Goal: Information Seeking & Learning: Check status

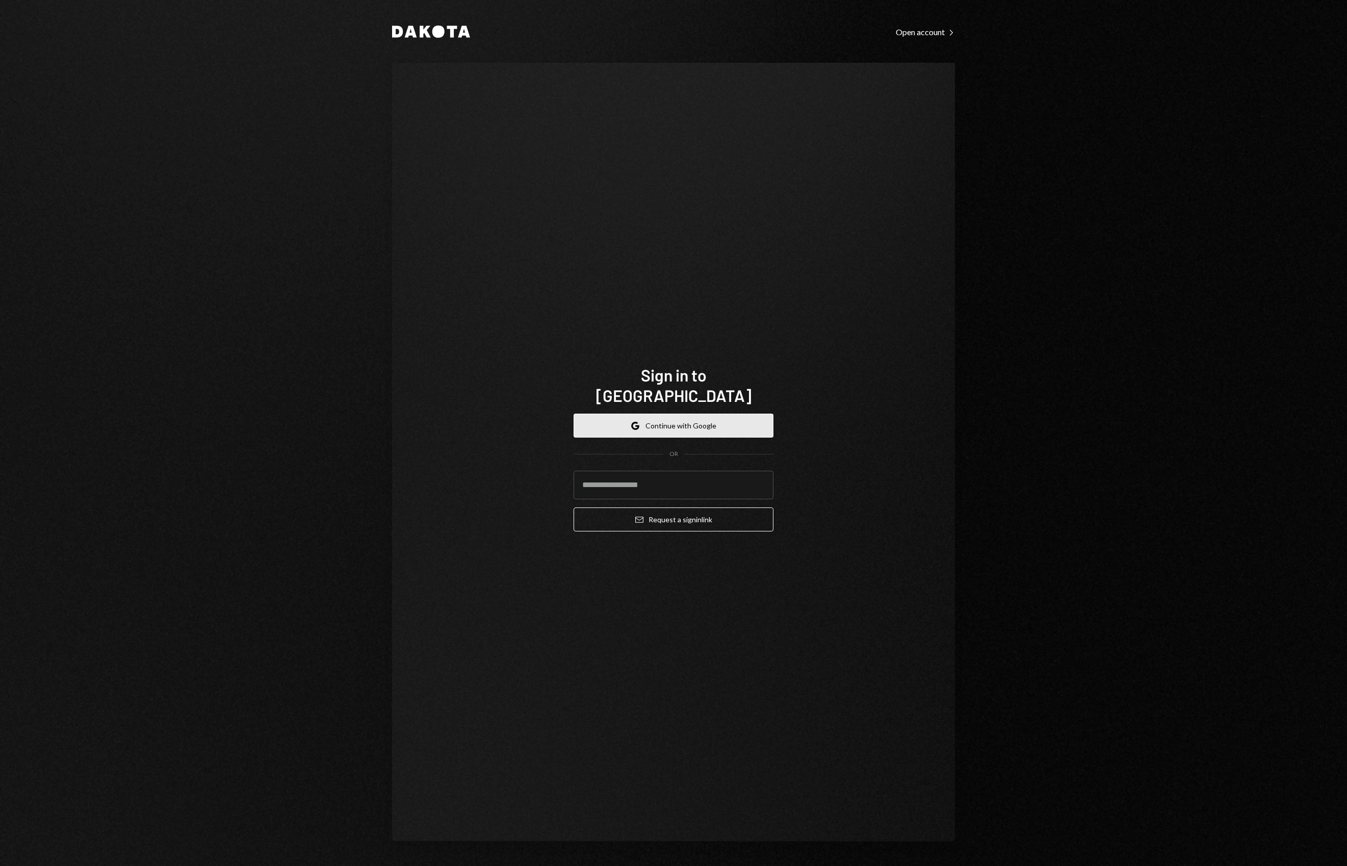
click at [706, 418] on button "Google Continue with Google" at bounding box center [673, 425] width 200 height 24
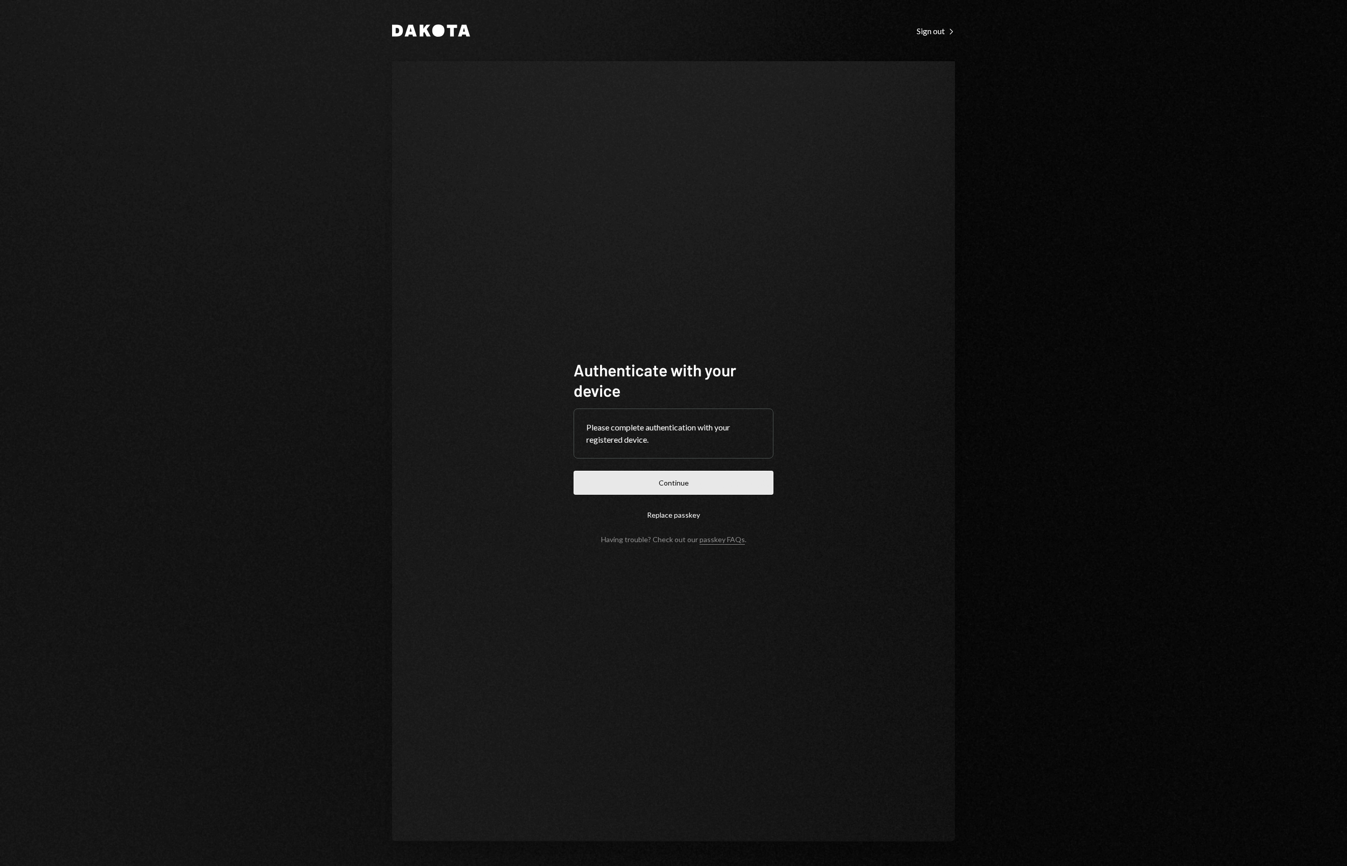
click at [703, 481] on button "Continue" at bounding box center [673, 482] width 200 height 24
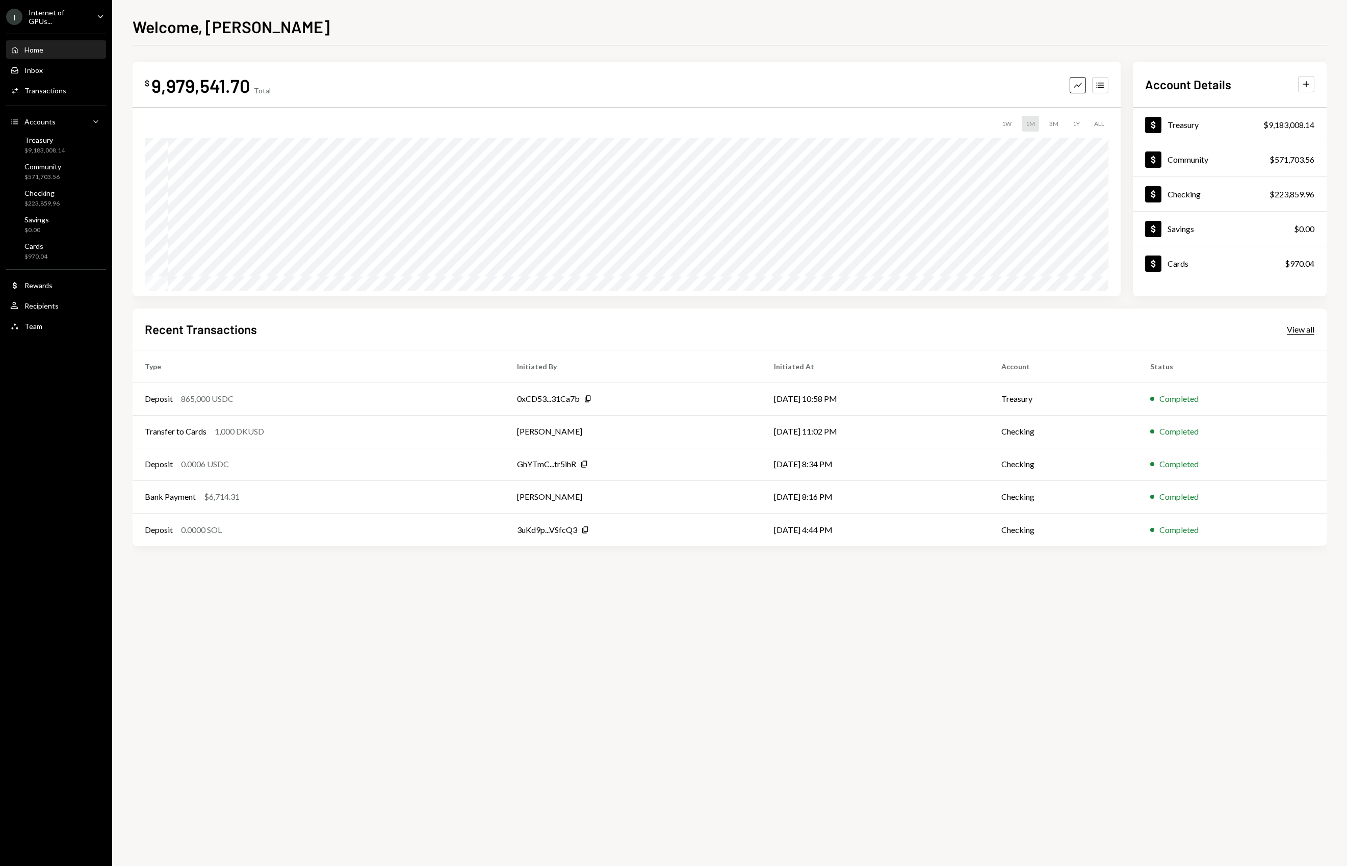
click at [1296, 326] on div "View all" at bounding box center [1301, 329] width 28 height 10
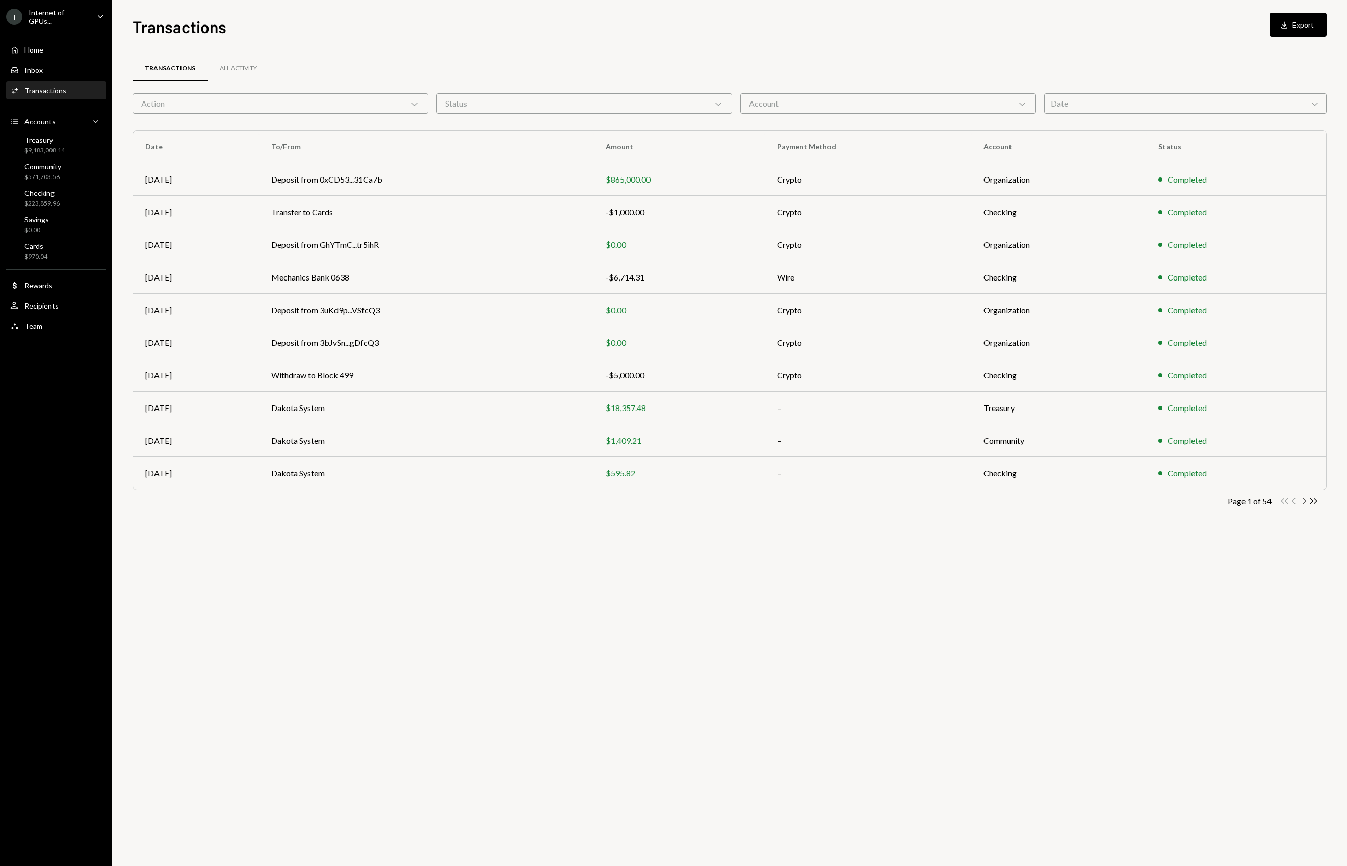
click at [1305, 502] on icon "Chevron Right" at bounding box center [1304, 501] width 10 height 10
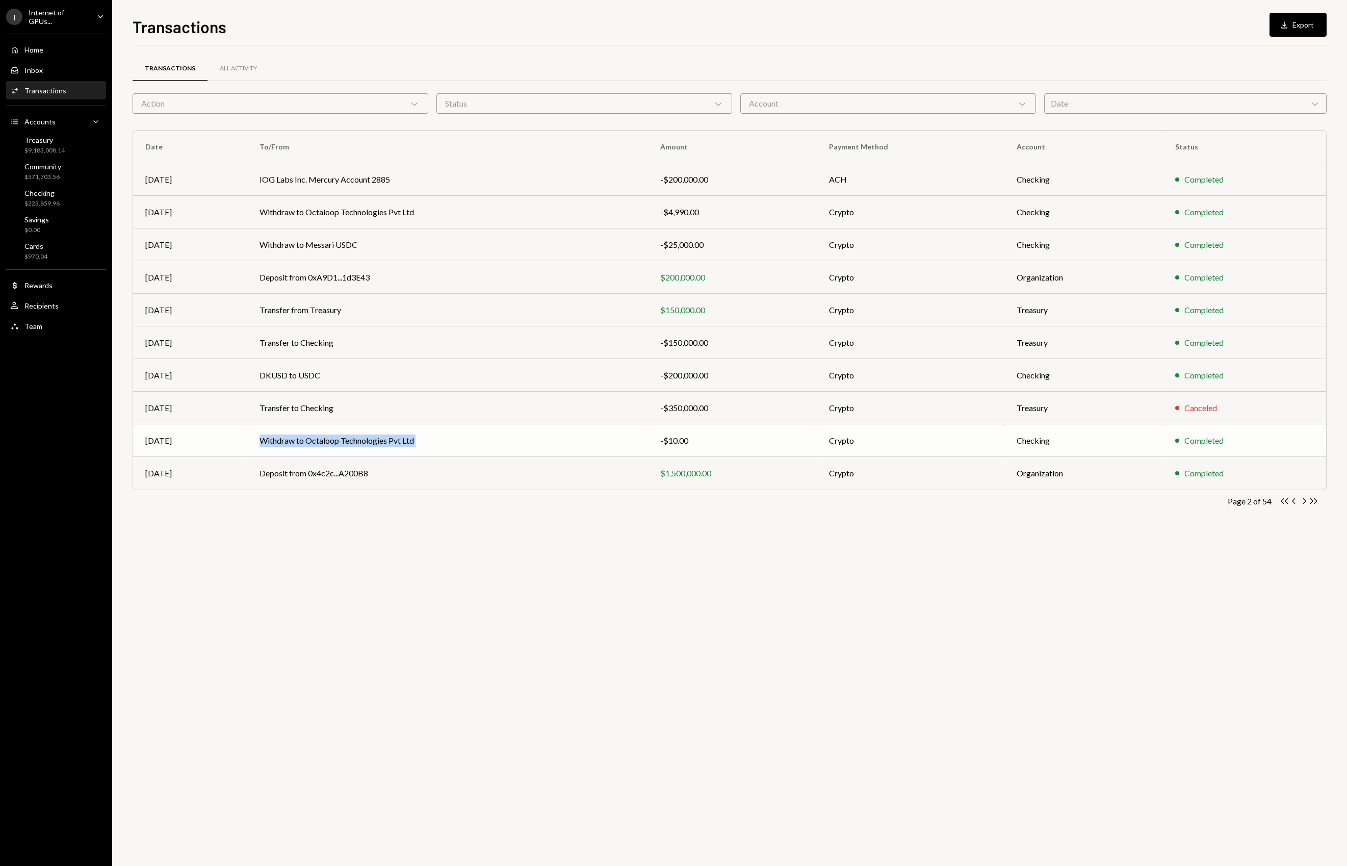
drag, startPoint x: 247, startPoint y: 441, endPoint x: 650, endPoint y: 437, distance: 403.7
click at [650, 437] on tr "[DATE] Withdraw to Octaloop Technologies Pvt Ltd -$10.00 Crypto Checking Comple…" at bounding box center [729, 440] width 1193 height 33
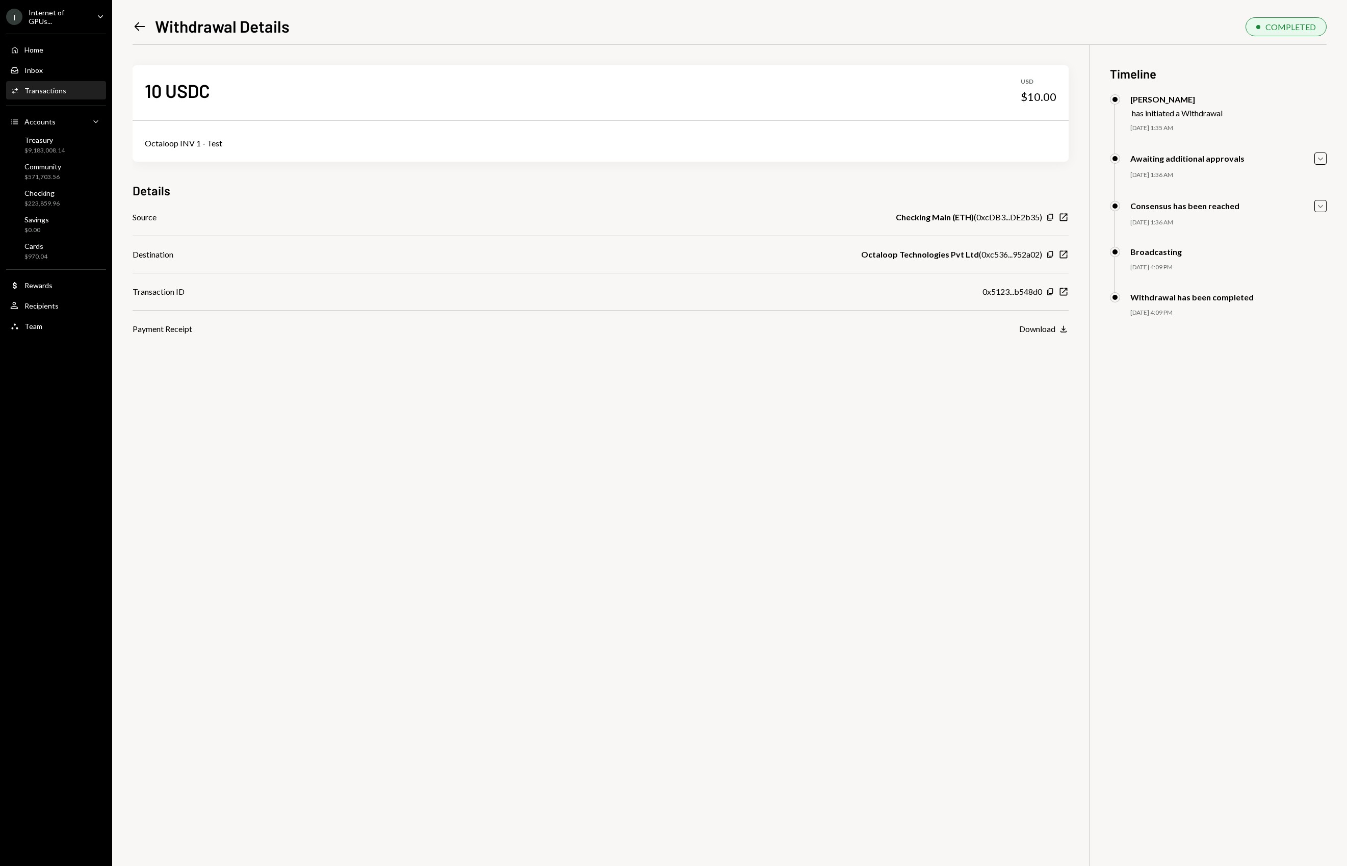
click at [139, 25] on icon "Left Arrow" at bounding box center [140, 26] width 14 height 14
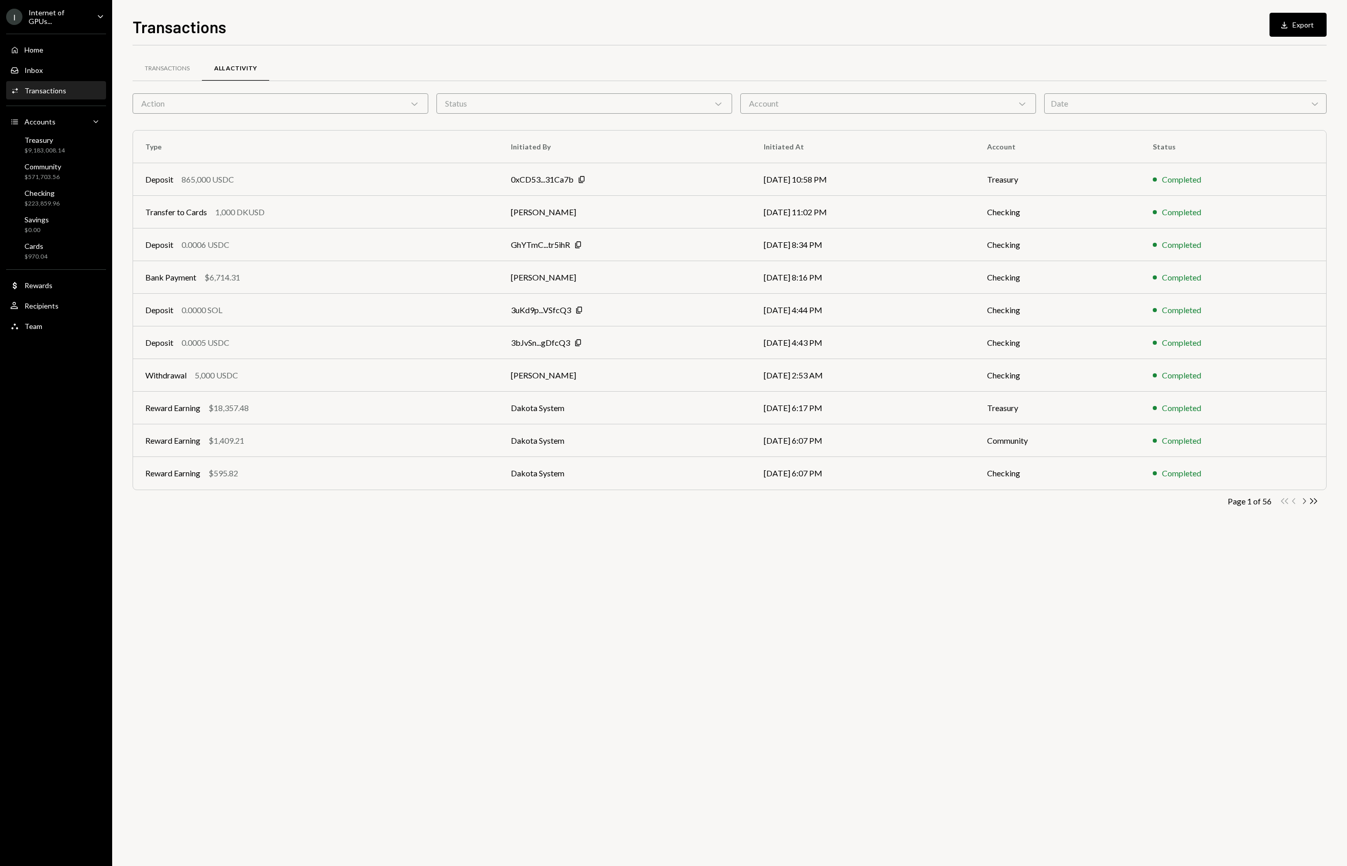
click at [1302, 502] on icon "Chevron Right" at bounding box center [1304, 501] width 10 height 10
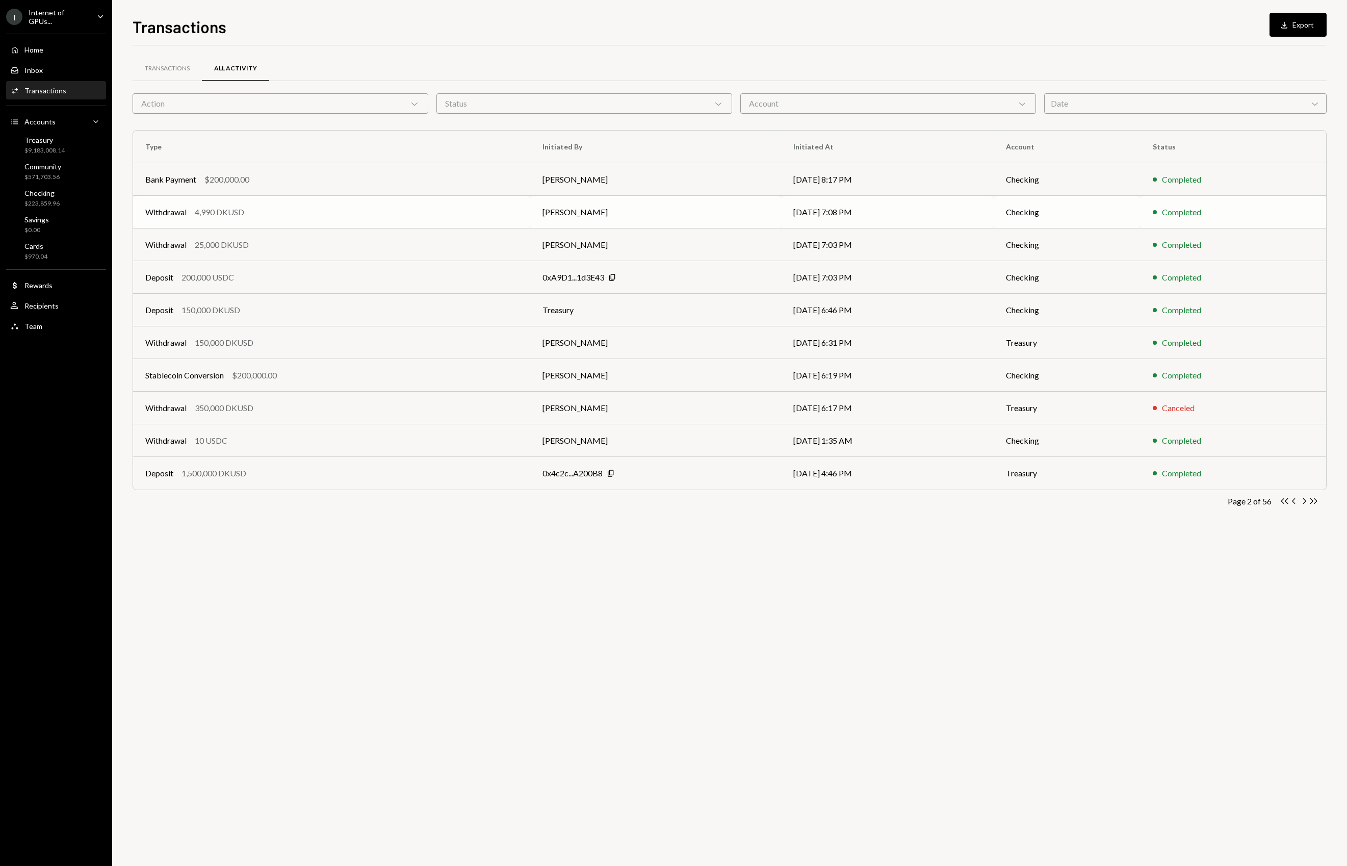
click at [328, 215] on div "Withdrawal 4,990 DKUSD" at bounding box center [331, 212] width 373 height 12
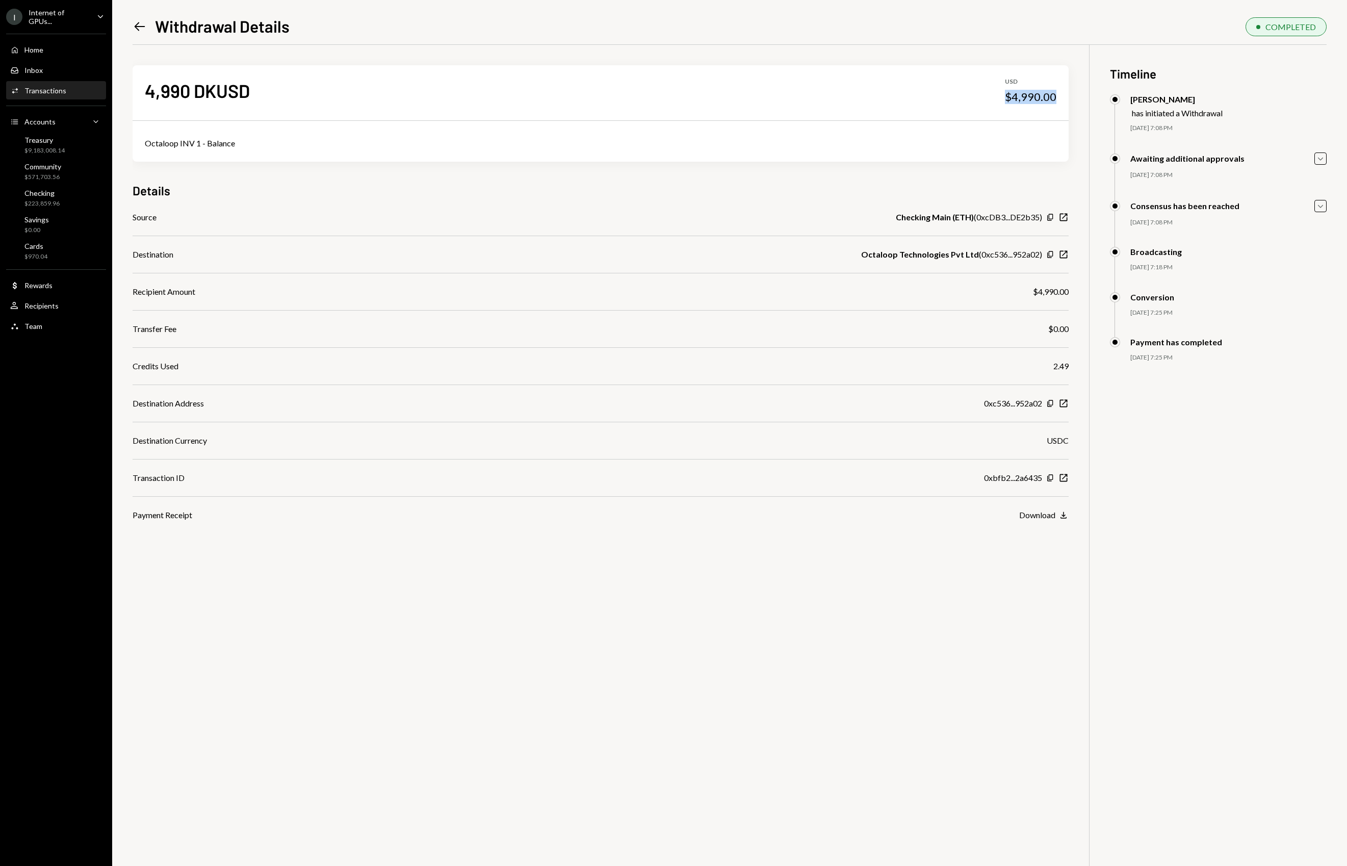
drag, startPoint x: 998, startPoint y: 96, endPoint x: 1071, endPoint y: 93, distance: 73.5
click at [1071, 93] on div "4,990 DKUSD USD $4,990.00 Octaloop INV 1 - Balance Details Source Checking Main…" at bounding box center [730, 478] width 1194 height 866
drag, startPoint x: 264, startPoint y: 85, endPoint x: 243, endPoint y: 85, distance: 20.4
click at [243, 85] on div "4,990 DKUSD USD $4,990.00" at bounding box center [601, 90] width 936 height 51
drag, startPoint x: 194, startPoint y: 91, endPoint x: 296, endPoint y: 91, distance: 101.4
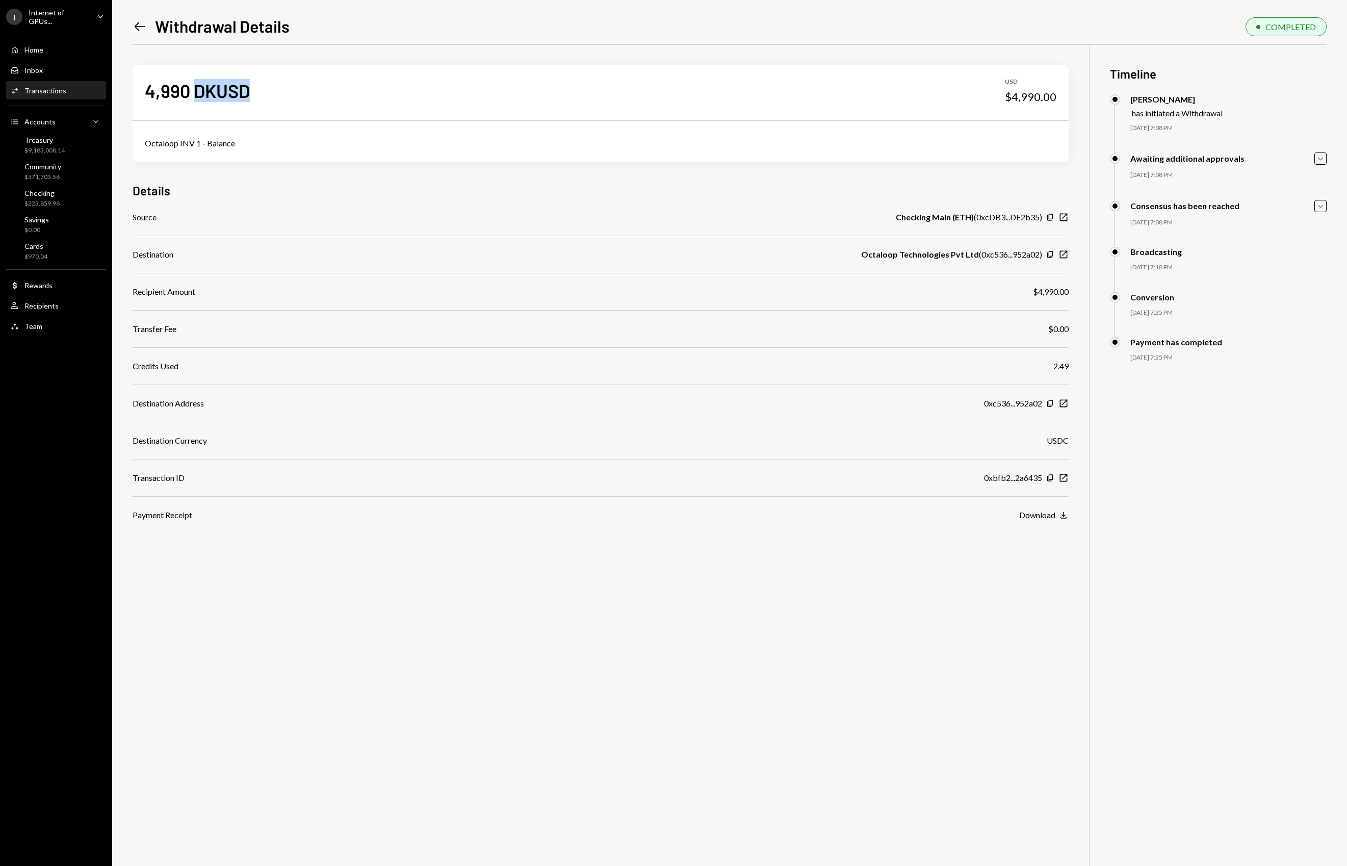
click at [296, 91] on div "4,990 DKUSD USD $4,990.00" at bounding box center [601, 90] width 936 height 51
drag, startPoint x: 247, startPoint y: 84, endPoint x: 144, endPoint y: 91, distance: 103.3
click at [143, 93] on div "4,990 DKUSD USD $4,990.00" at bounding box center [601, 90] width 936 height 51
click at [224, 139] on div "Octaloop INV 1 - Balance" at bounding box center [600, 143] width 911 height 12
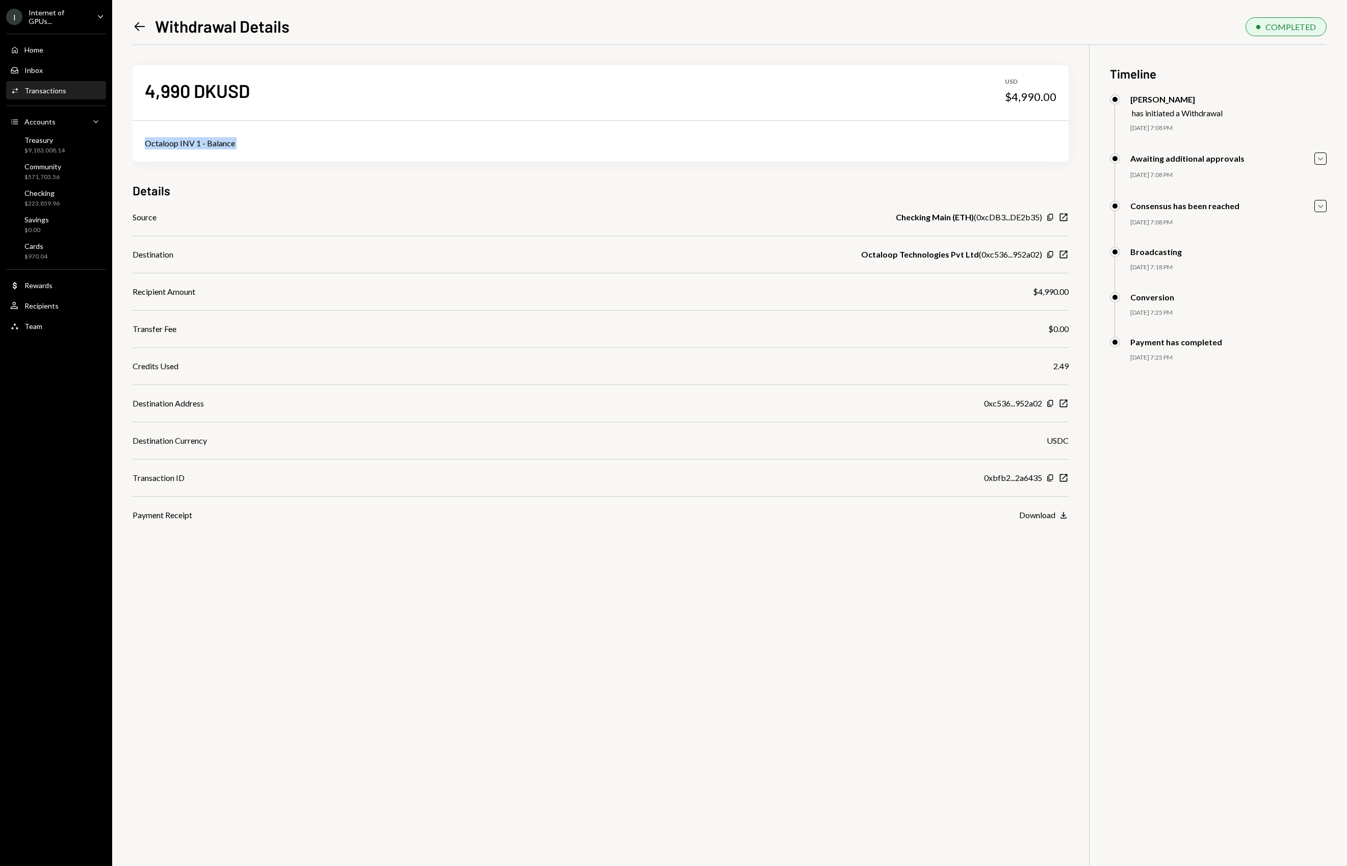
click at [224, 139] on div "Octaloop INV 1 - Balance" at bounding box center [600, 143] width 911 height 12
copy div "Octaloop INV 1 - Balance"
click at [127, 27] on div "Left Arrow Withdrawal Details COMPLETED 4,990 DKUSD USD $4,990.00 Octaloop INV …" at bounding box center [729, 433] width 1235 height 866
click at [149, 27] on div "Left Arrow Withdrawal Details" at bounding box center [211, 26] width 157 height 20
click at [139, 27] on icon "Left Arrow" at bounding box center [140, 26] width 14 height 14
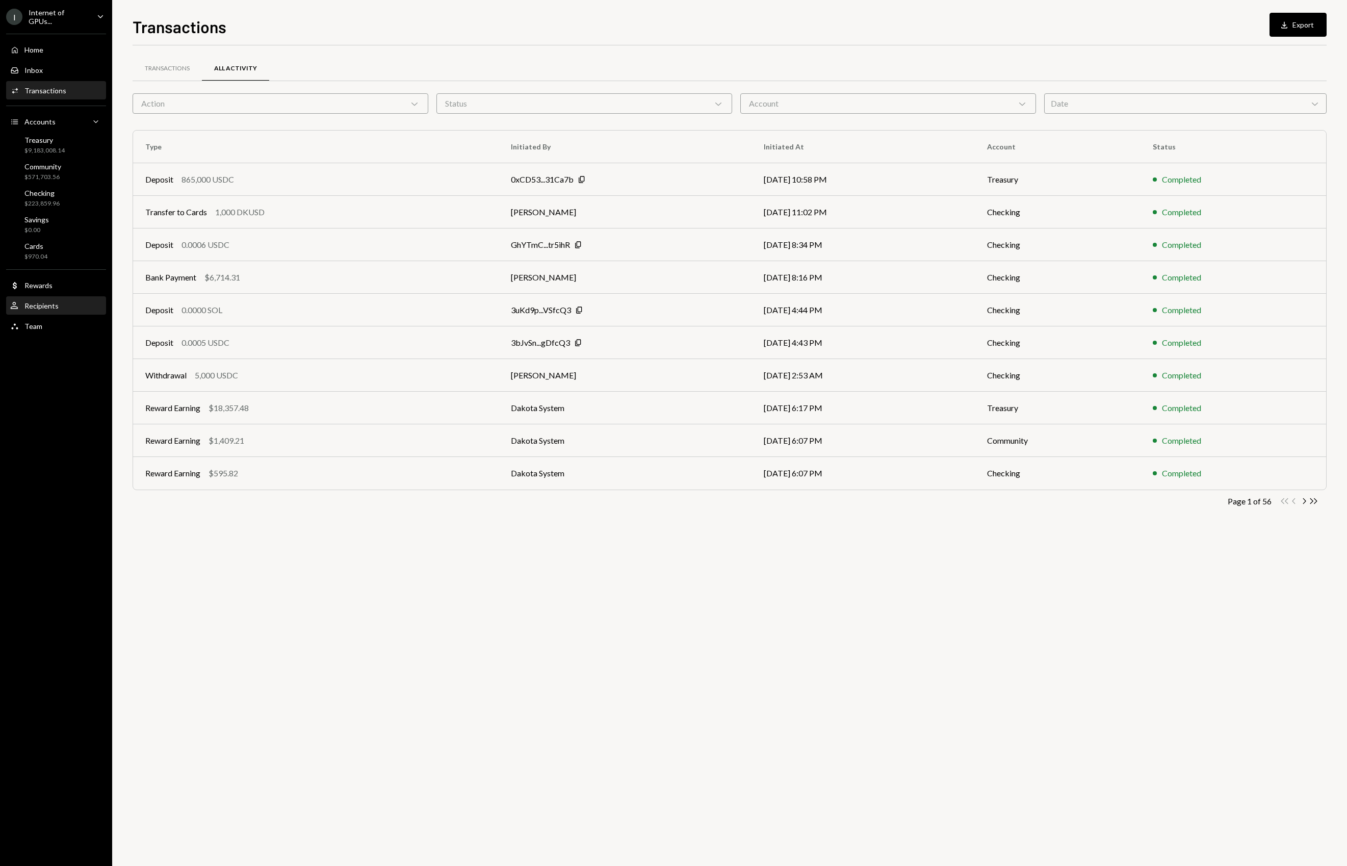
click at [62, 302] on div "User Recipients" at bounding box center [56, 305] width 92 height 9
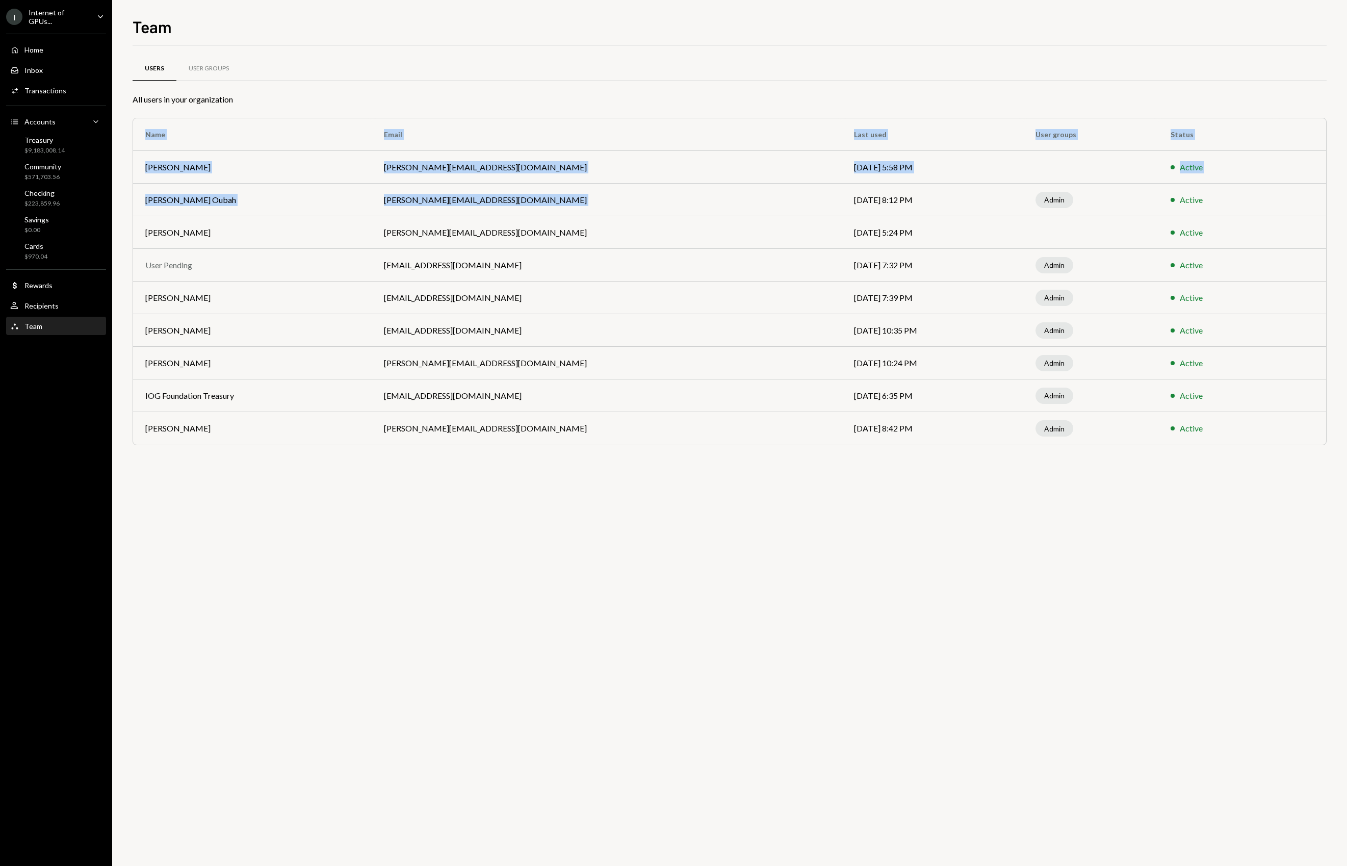
drag, startPoint x: 734, startPoint y: 196, endPoint x: 892, endPoint y: 444, distance: 294.3
click at [893, 446] on div "Users User Groups All users in your organization Name Email Last used User grou…" at bounding box center [730, 264] width 1194 height 404
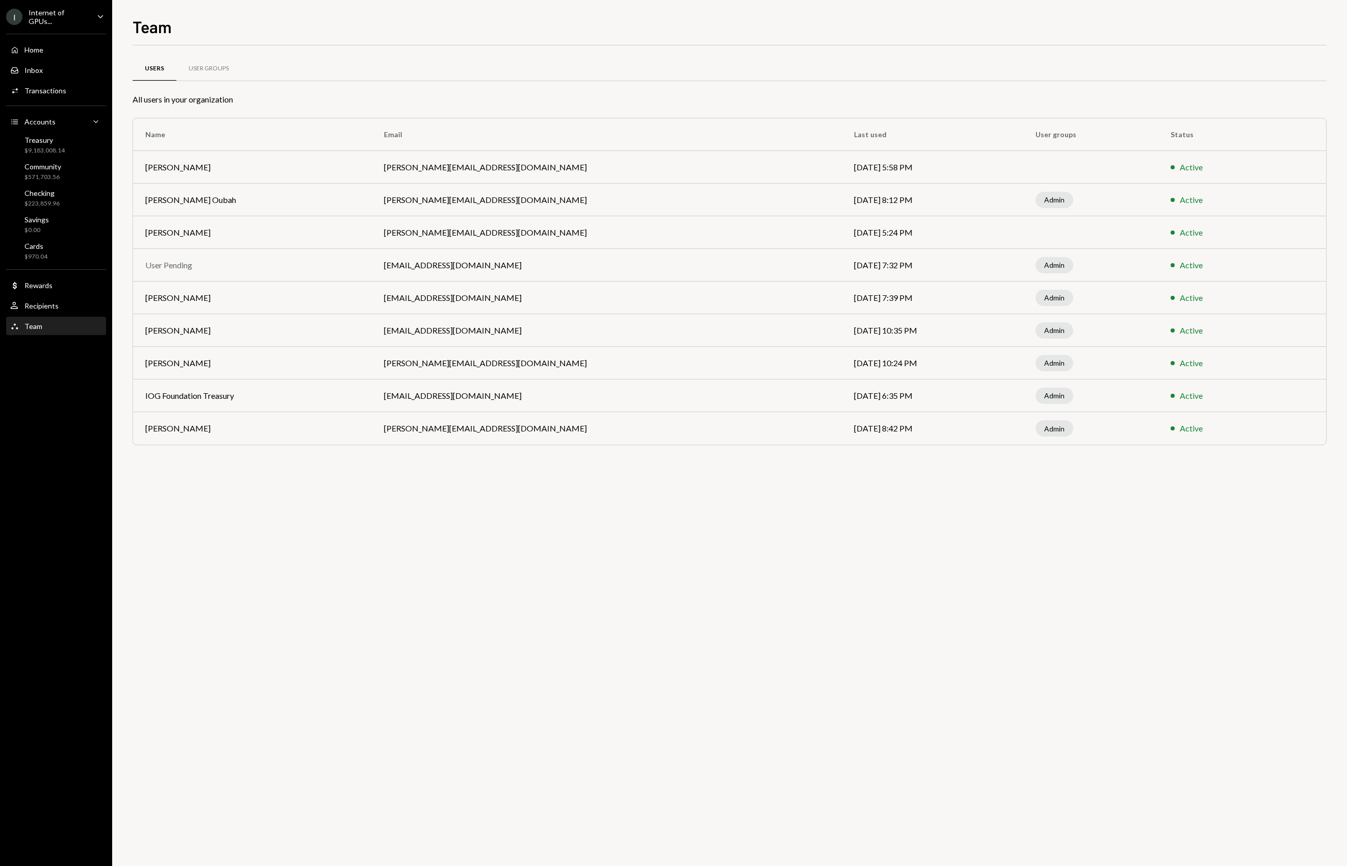
click at [873, 452] on div "Users User Groups All users in your organization Name Email Last used User grou…" at bounding box center [730, 264] width 1194 height 404
drag, startPoint x: 829, startPoint y: 422, endPoint x: 750, endPoint y: 370, distance: 94.2
click at [749, 370] on tbody "Abdelrahman shadid abdulrahman@io.net Sep 3, 2025 5:58 PM Active Basem Oubah ba…" at bounding box center [729, 298] width 1193 height 294
click at [842, 380] on td "Jun 27, 2025 6:35 PM" at bounding box center [932, 395] width 181 height 33
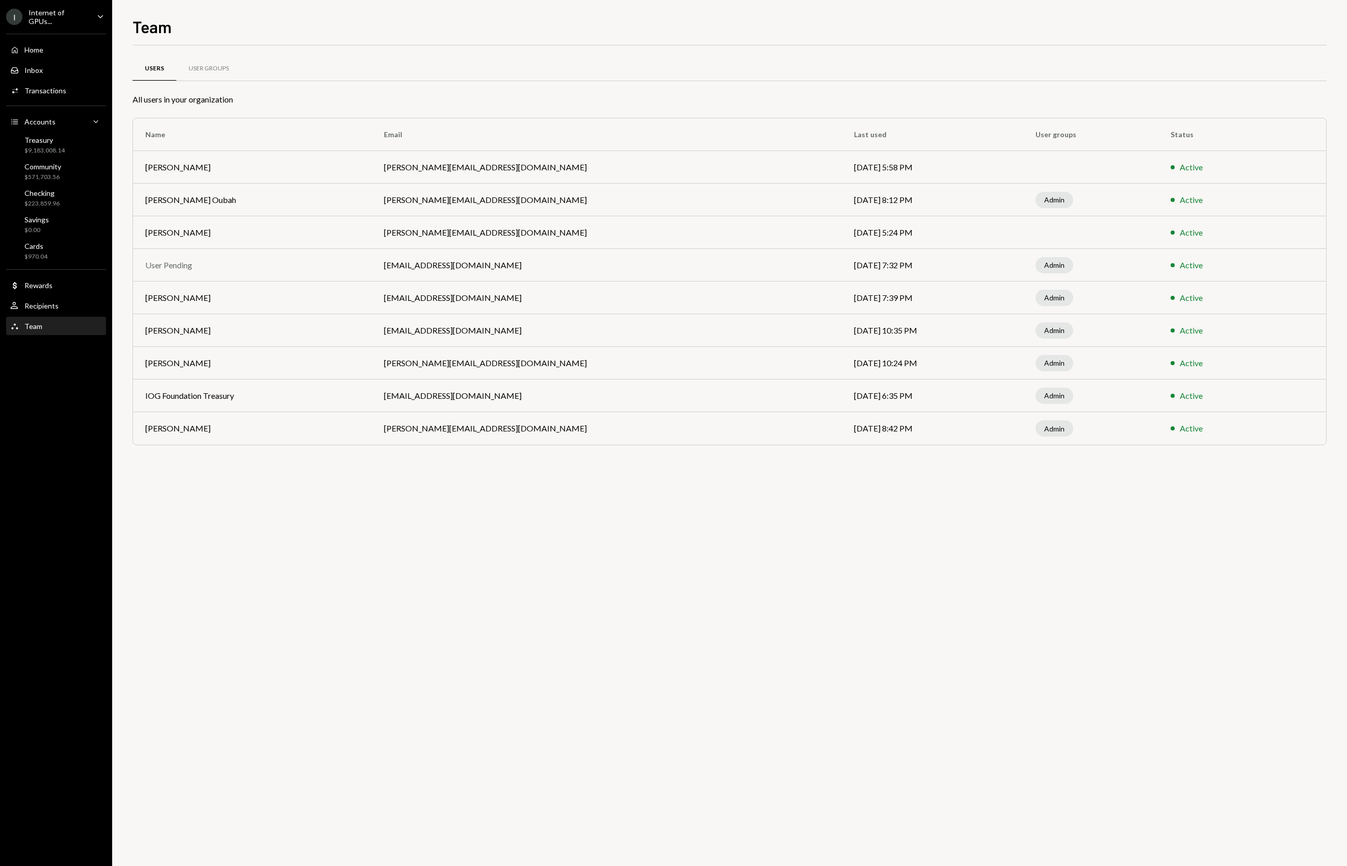
click at [842, 355] on td "Sep 2, 2025 10:24 PM" at bounding box center [932, 363] width 181 height 33
drag, startPoint x: 826, startPoint y: 361, endPoint x: 718, endPoint y: 324, distance: 114.8
click at [718, 323] on tbody "Abdelrahman shadid abdulrahman@io.net Sep 3, 2025 5:58 PM Active Basem Oubah ba…" at bounding box center [729, 298] width 1193 height 294
click at [718, 324] on td "phil@iog.net" at bounding box center [607, 330] width 470 height 33
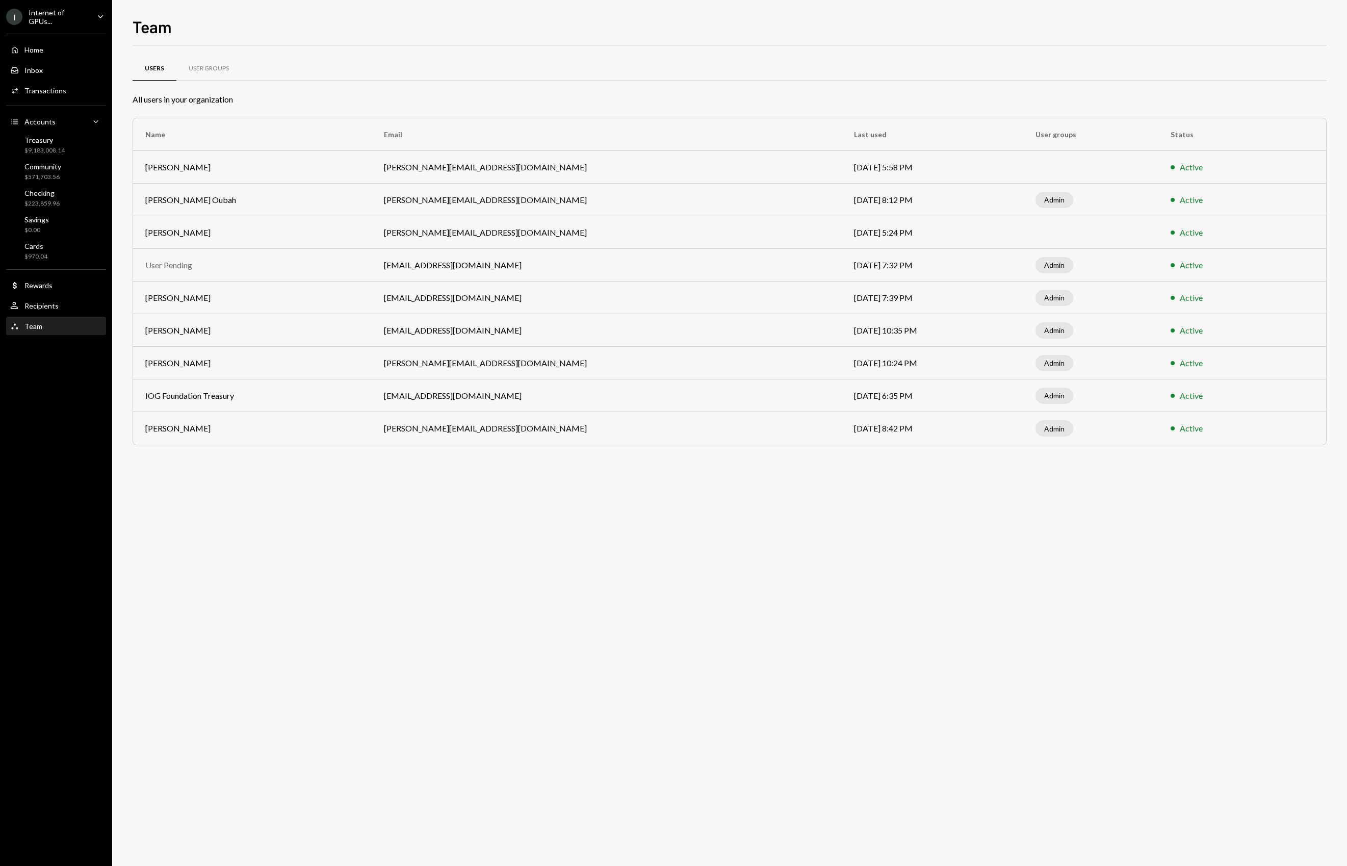
click at [718, 324] on td "phil@iog.net" at bounding box center [607, 330] width 470 height 33
click at [842, 292] on td "May 8, 2025 7:39 PM" at bounding box center [932, 297] width 181 height 33
click at [842, 262] on td "Jun 4, 2025 7:32 PM" at bounding box center [932, 265] width 181 height 33
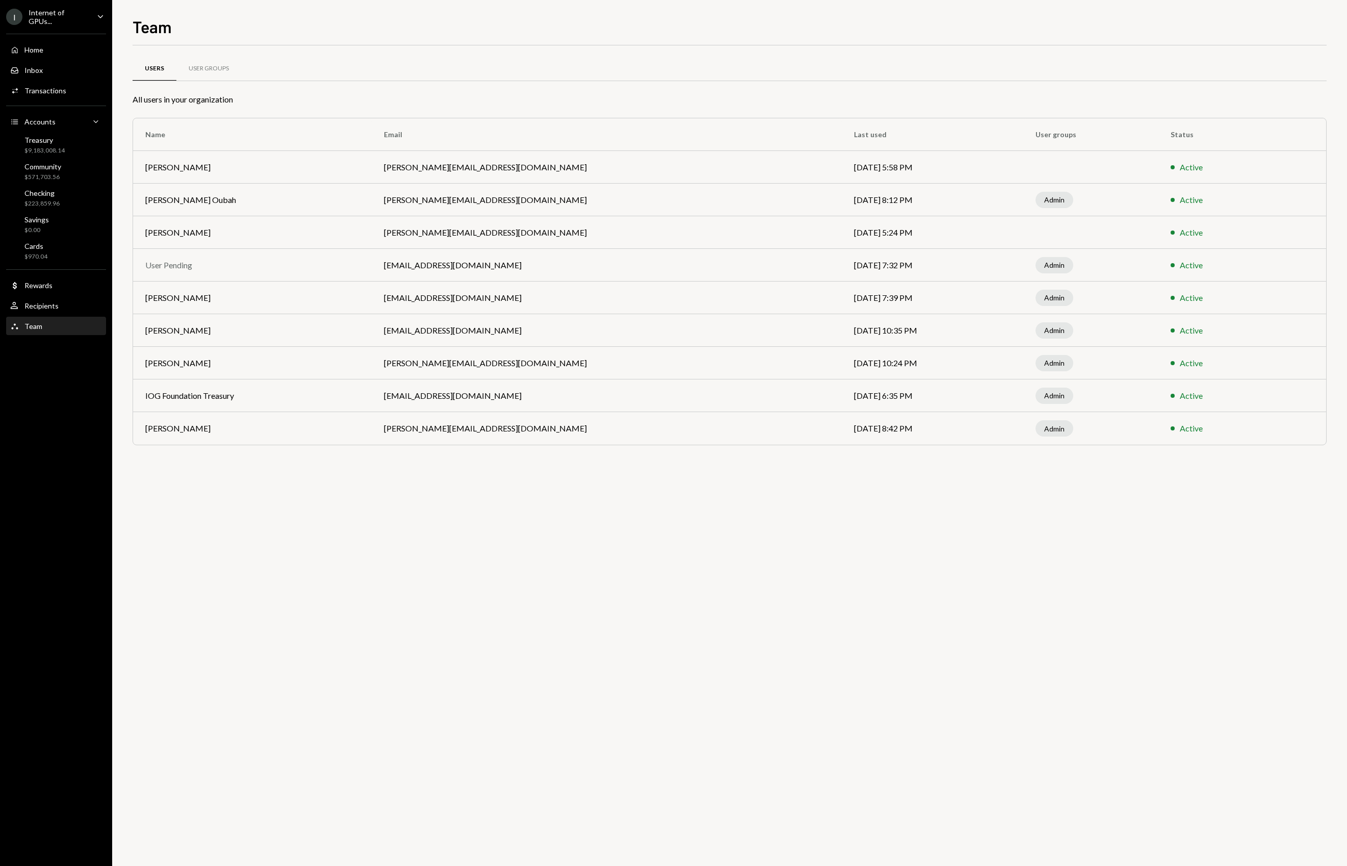
click at [842, 264] on td "Jun 4, 2025 7:32 PM" at bounding box center [932, 265] width 181 height 33
